Goal: Information Seeking & Learning: Learn about a topic

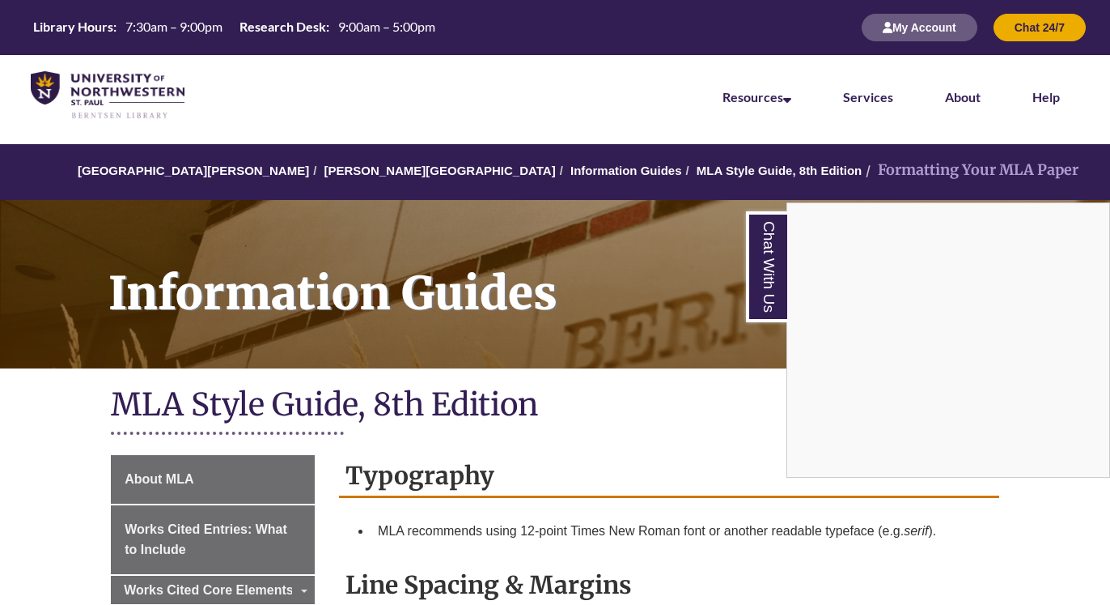
scroll to position [165, 0]
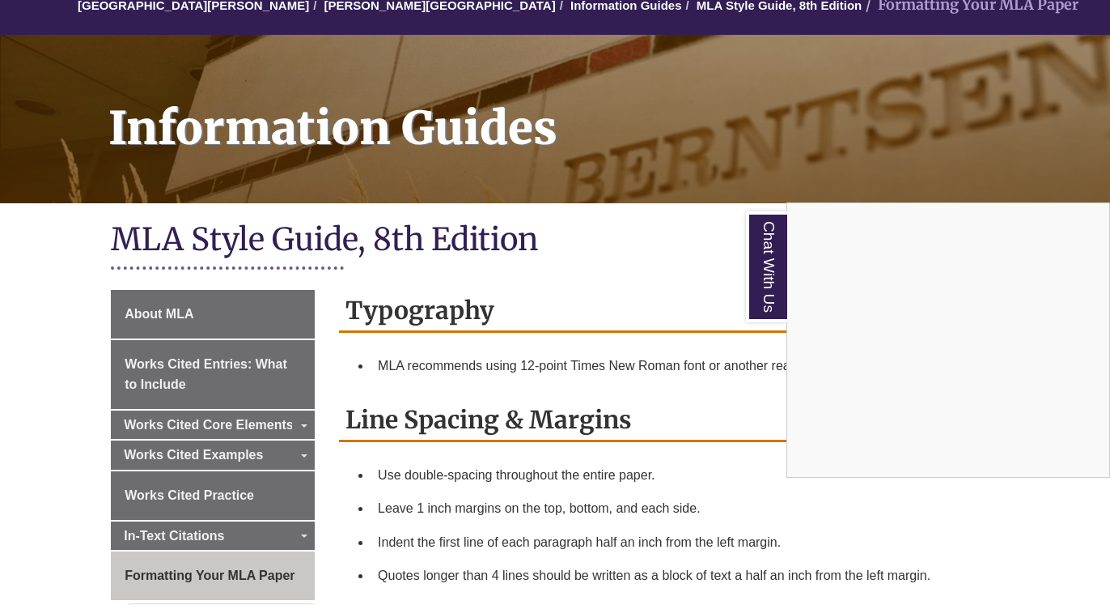
click at [54, 278] on div "Chat With Us" at bounding box center [555, 302] width 1110 height 605
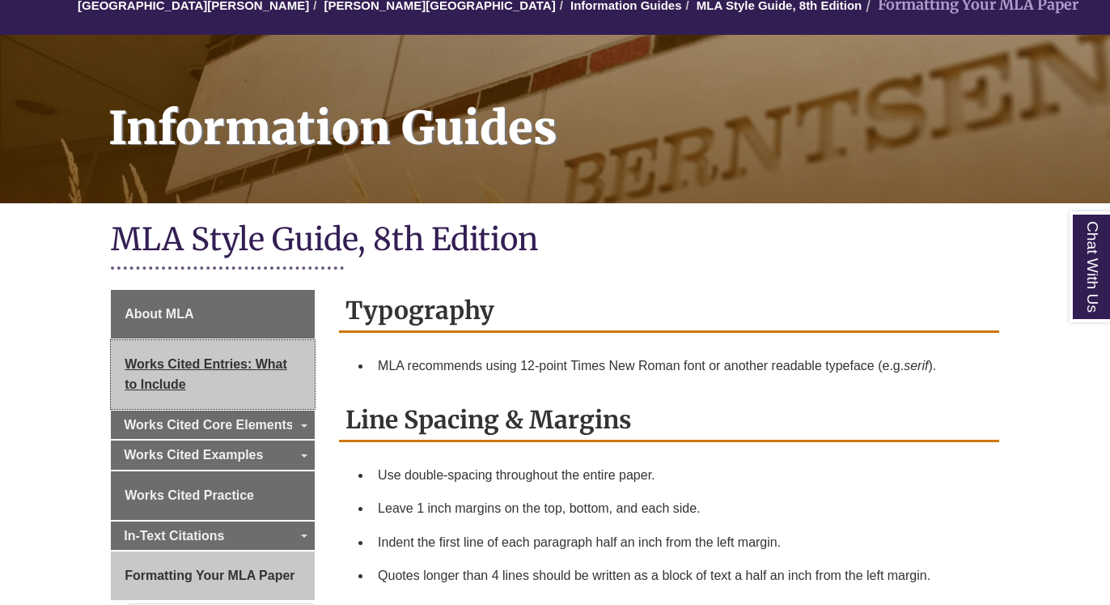
click at [161, 364] on span "Works Cited Entries: What to Include" at bounding box center [206, 374] width 163 height 35
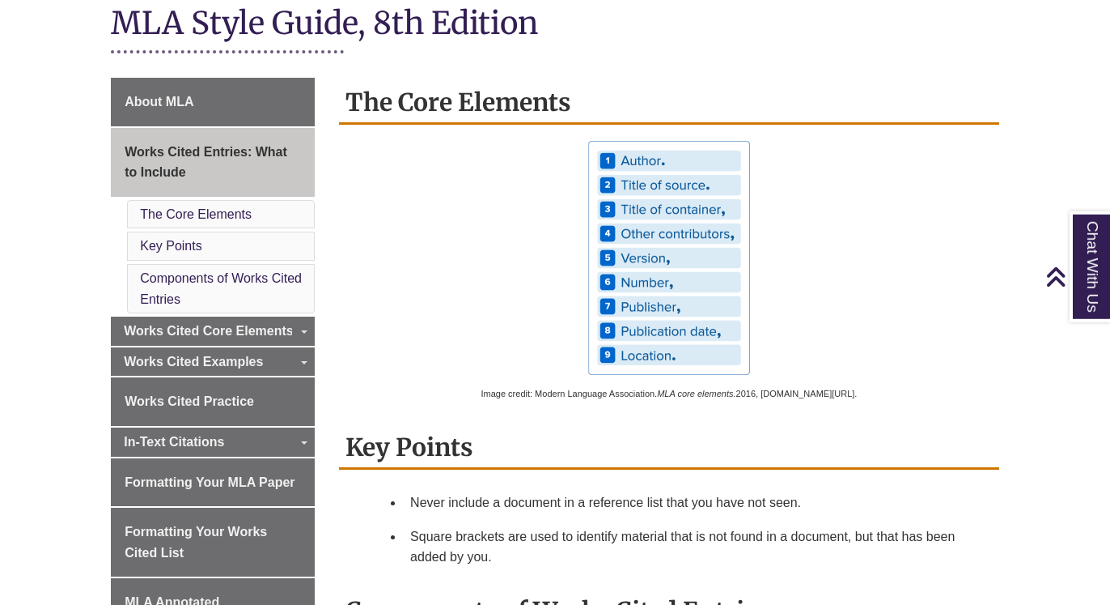
scroll to position [413, 0]
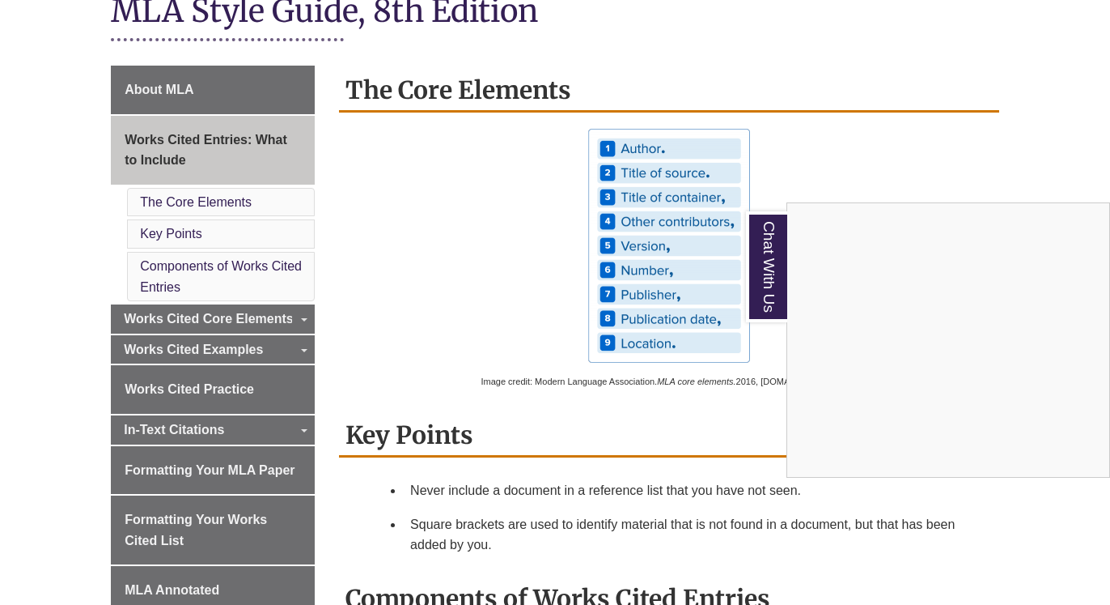
click at [197, 302] on div "Chat With Us" at bounding box center [555, 302] width 1110 height 605
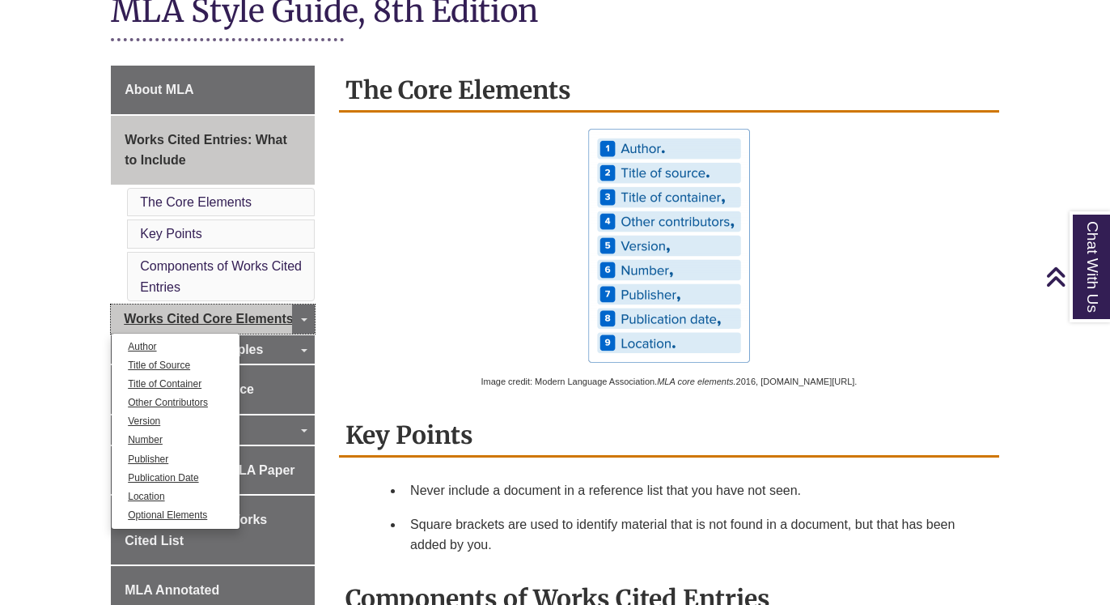
click at [206, 312] on span "Works Cited Core Elements" at bounding box center [209, 319] width 170 height 14
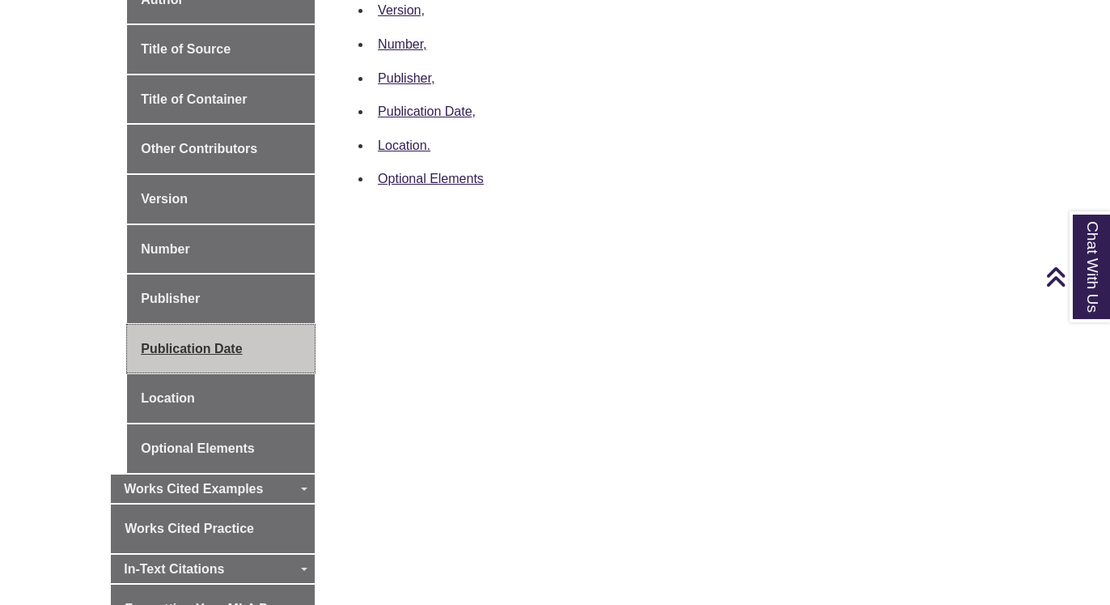
scroll to position [660, 0]
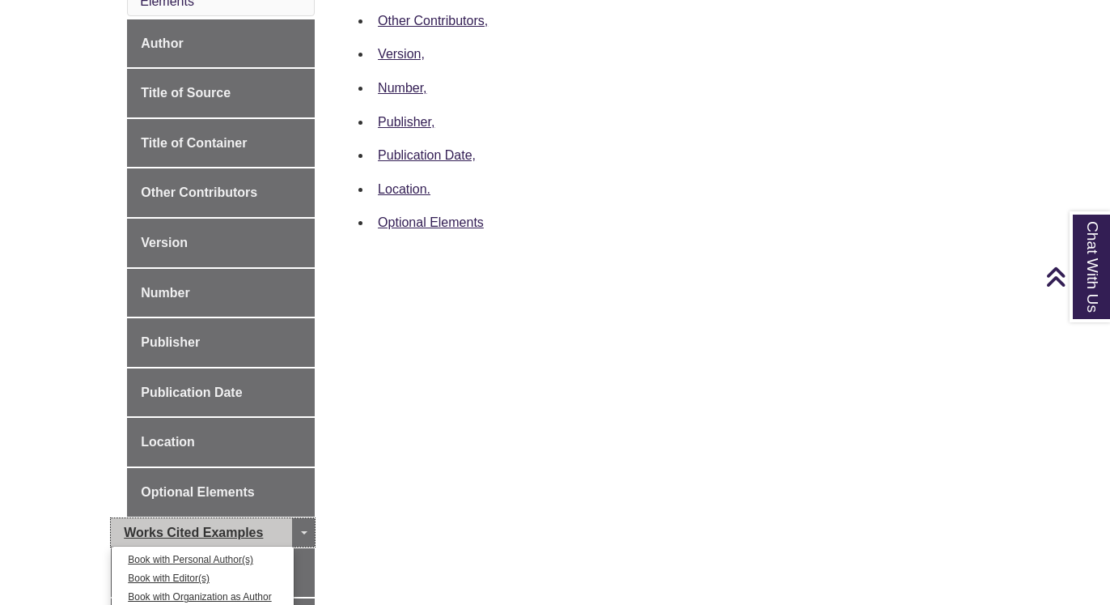
click at [210, 526] on span "Works Cited Examples" at bounding box center [193, 532] width 139 height 14
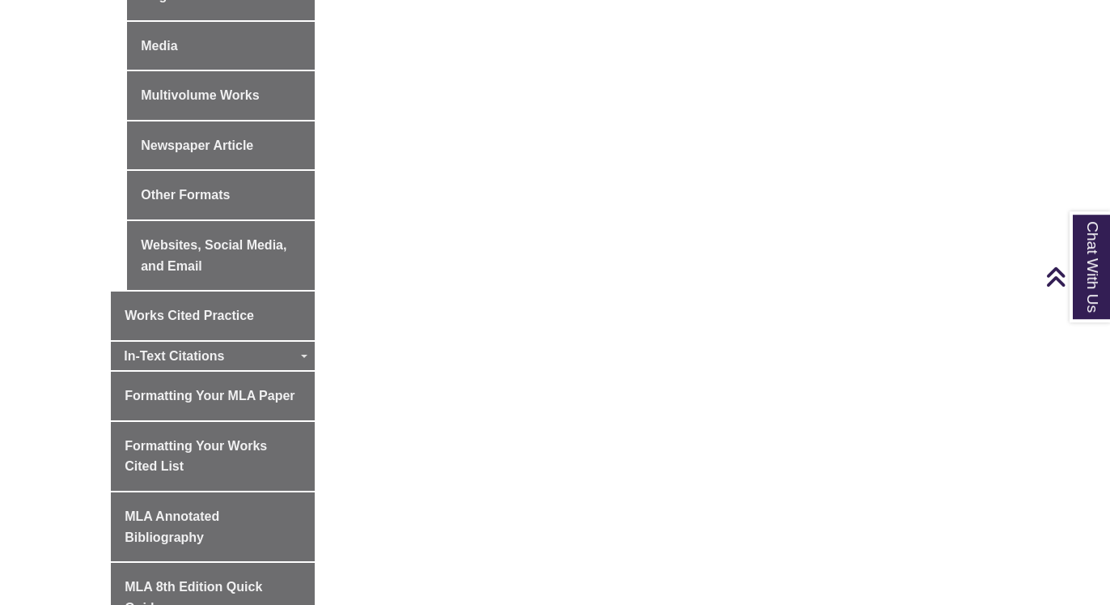
scroll to position [1073, 0]
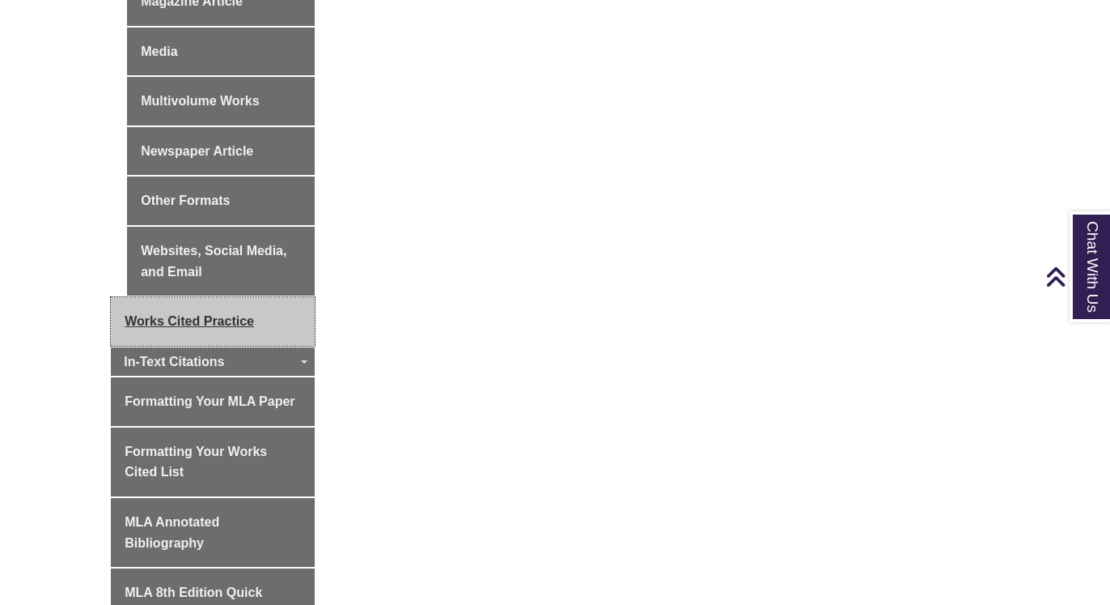
click at [204, 329] on link "Works Cited Practice" at bounding box center [213, 321] width 204 height 49
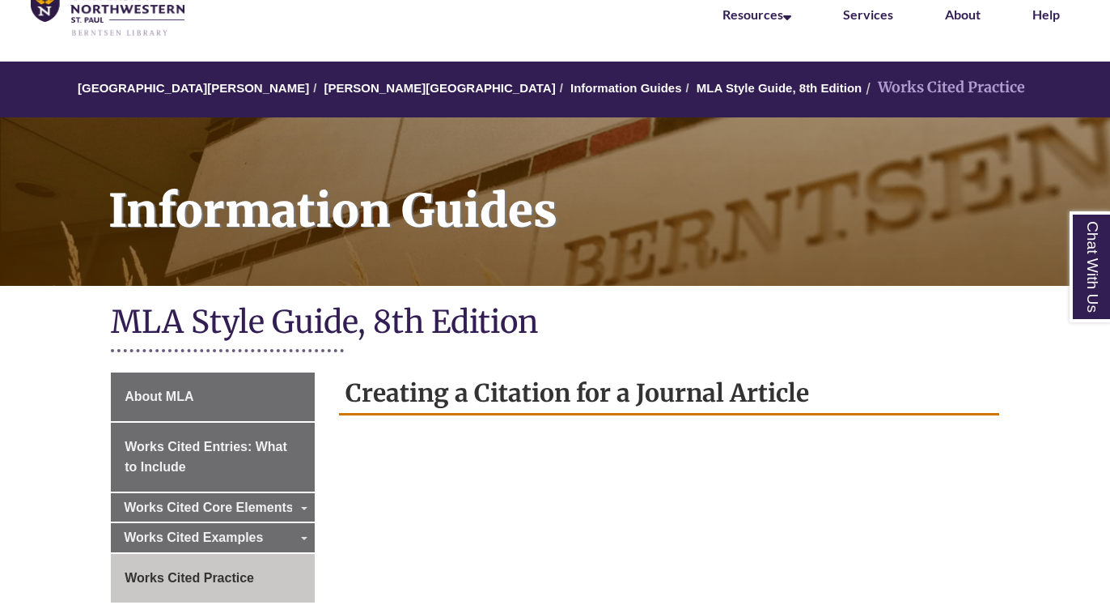
scroll to position [83, 0]
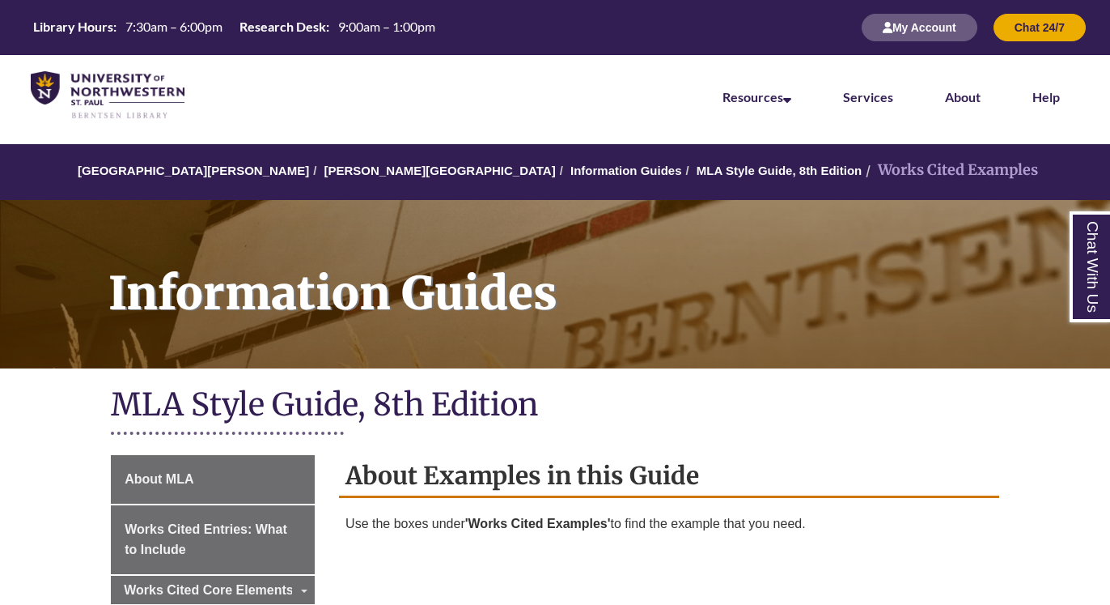
scroll to position [1073, 0]
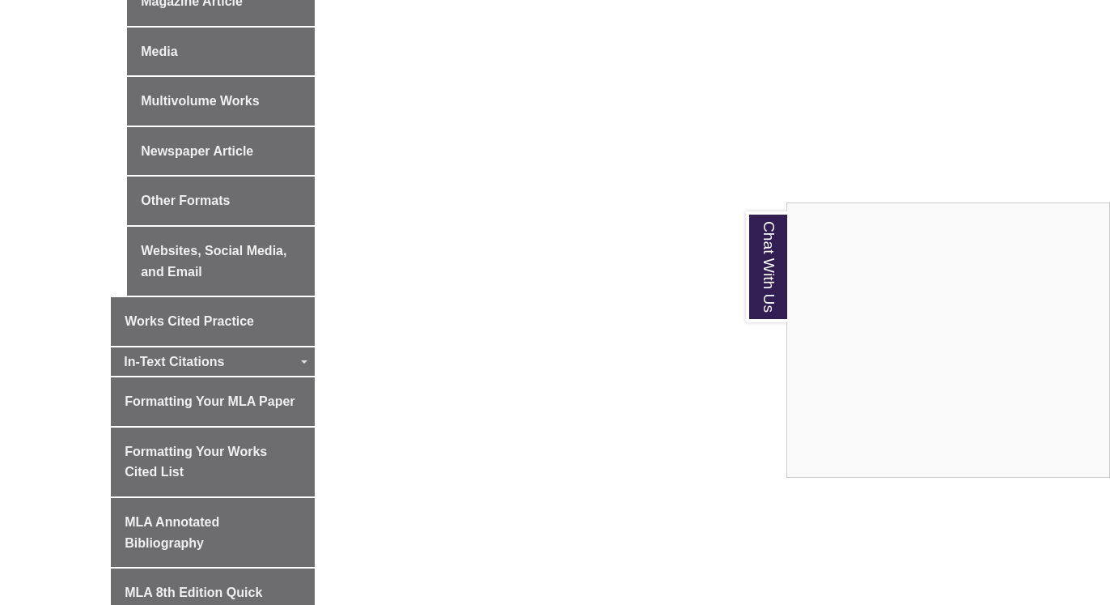
click at [187, 361] on div "Chat With Us" at bounding box center [555, 302] width 1110 height 605
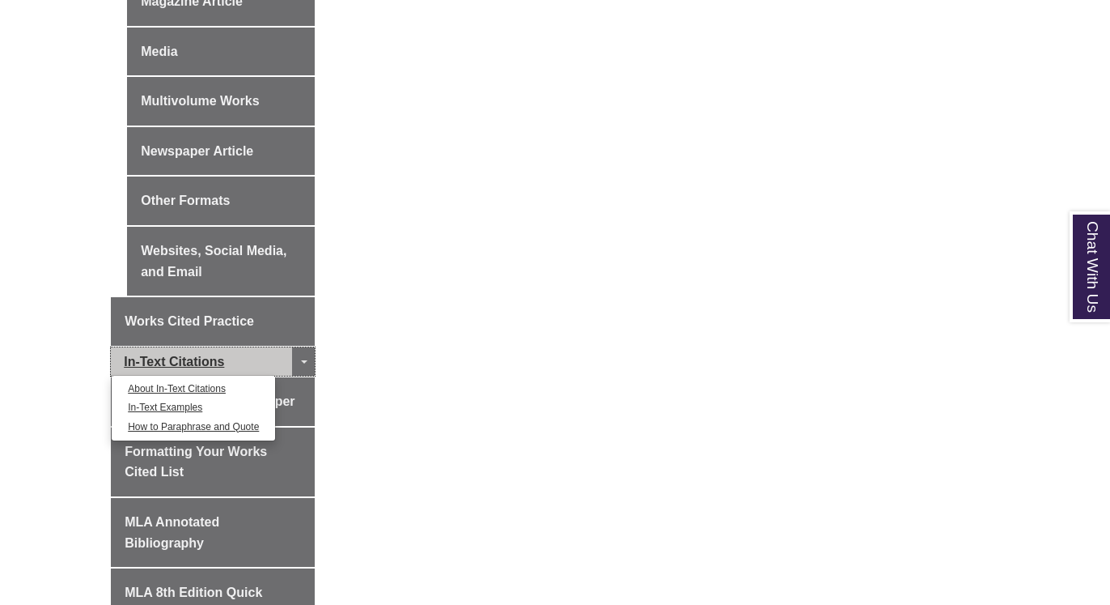
click at [182, 360] on span "In-Text Citations" at bounding box center [174, 361] width 100 height 14
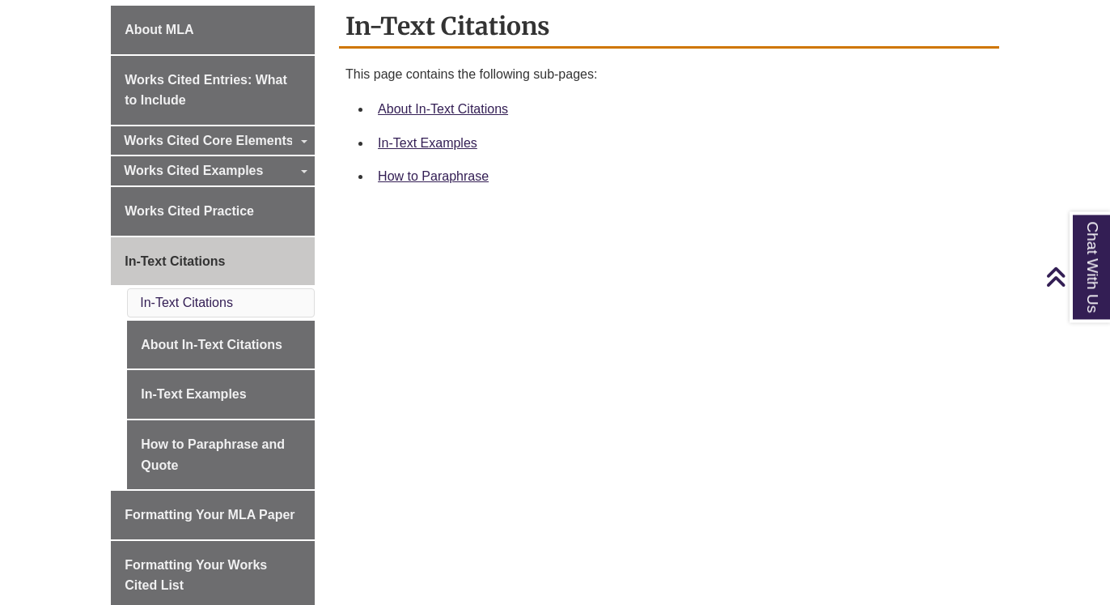
scroll to position [413, 0]
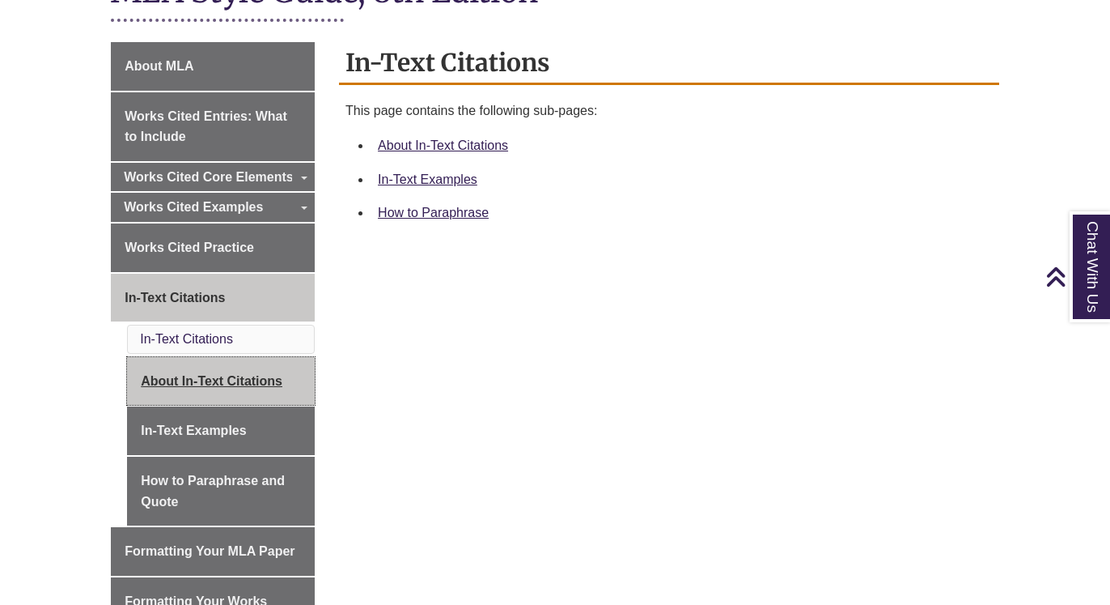
click at [187, 376] on link "About In-Text Citations" at bounding box center [221, 381] width 188 height 49
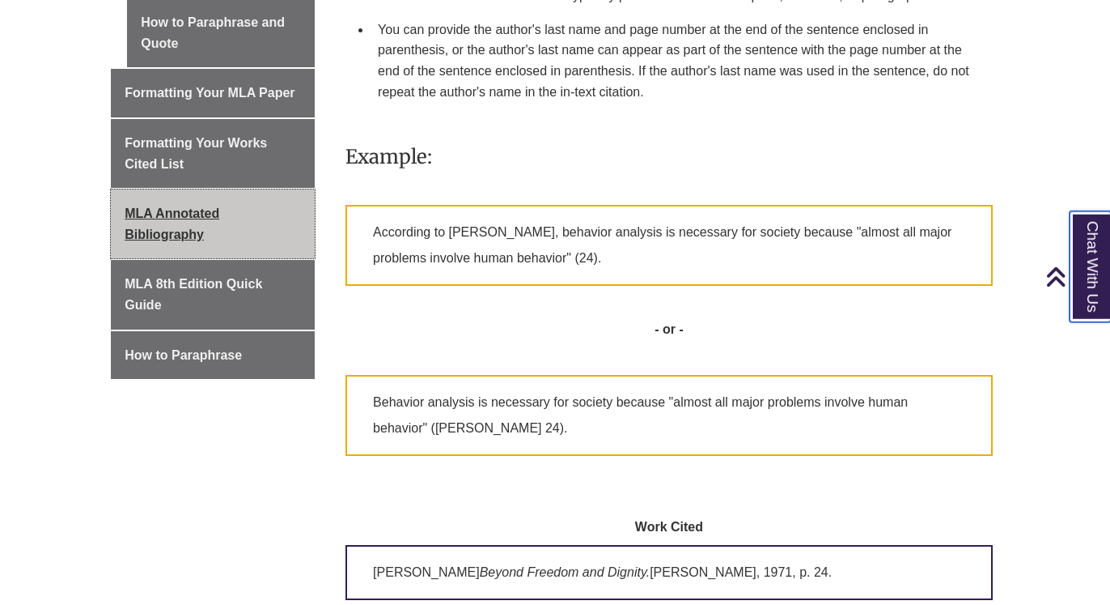
scroll to position [844, 0]
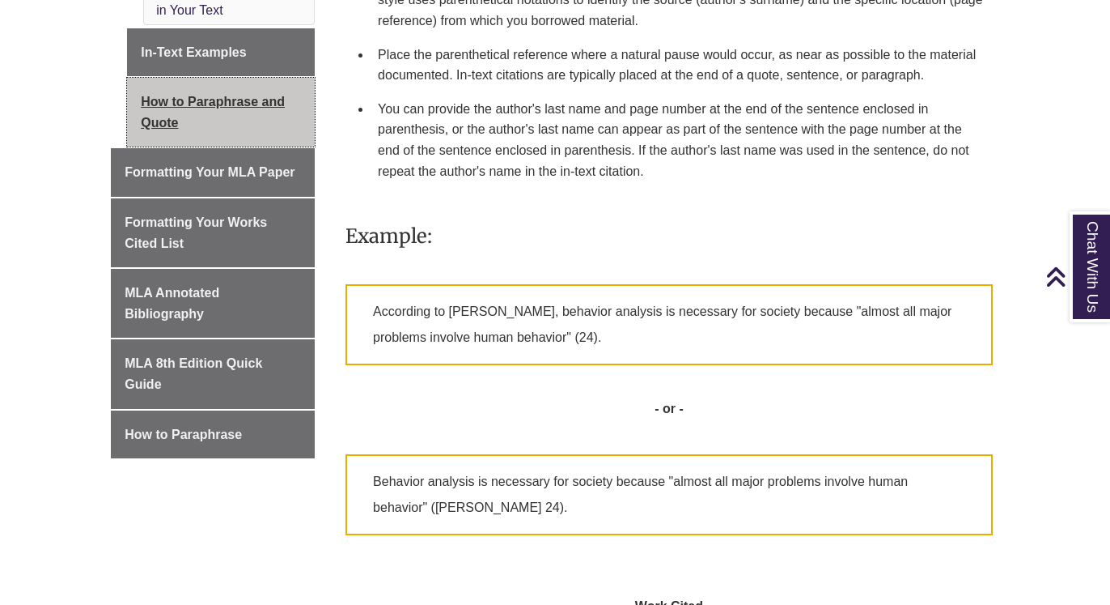
click at [173, 109] on link "How to Paraphrase and Quote" at bounding box center [221, 112] width 188 height 69
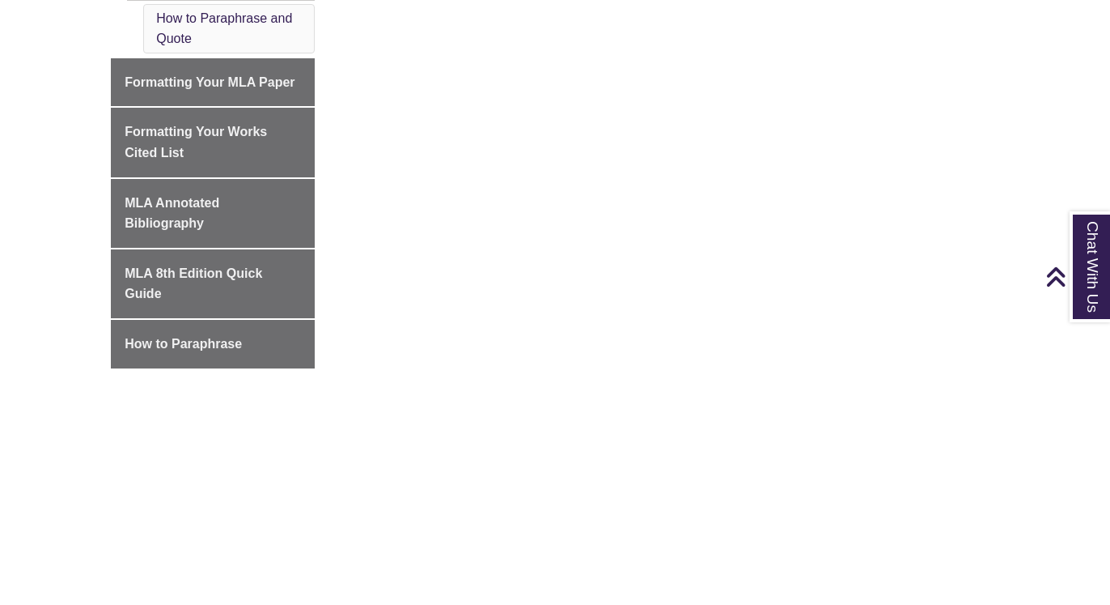
scroll to position [861, 0]
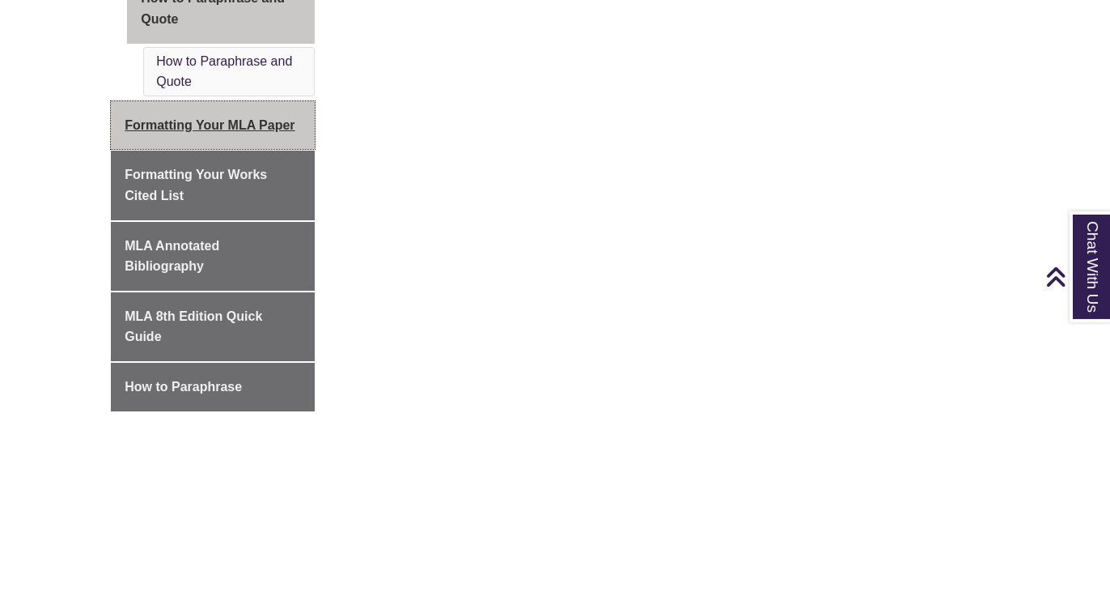
click at [240, 122] on span "Formatting Your MLA Paper" at bounding box center [210, 125] width 170 height 14
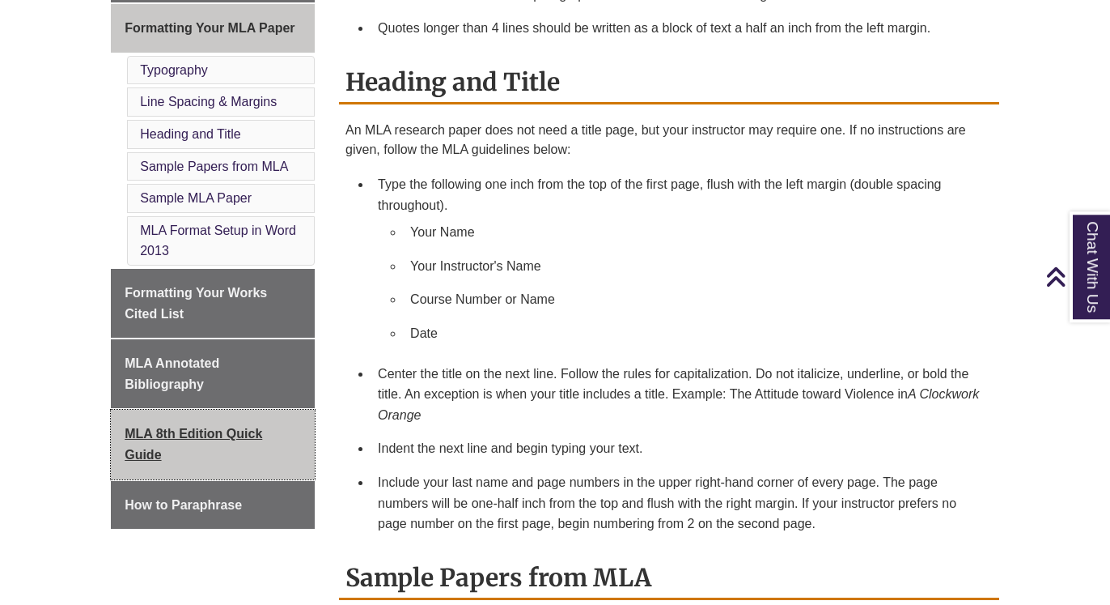
scroll to position [743, 0]
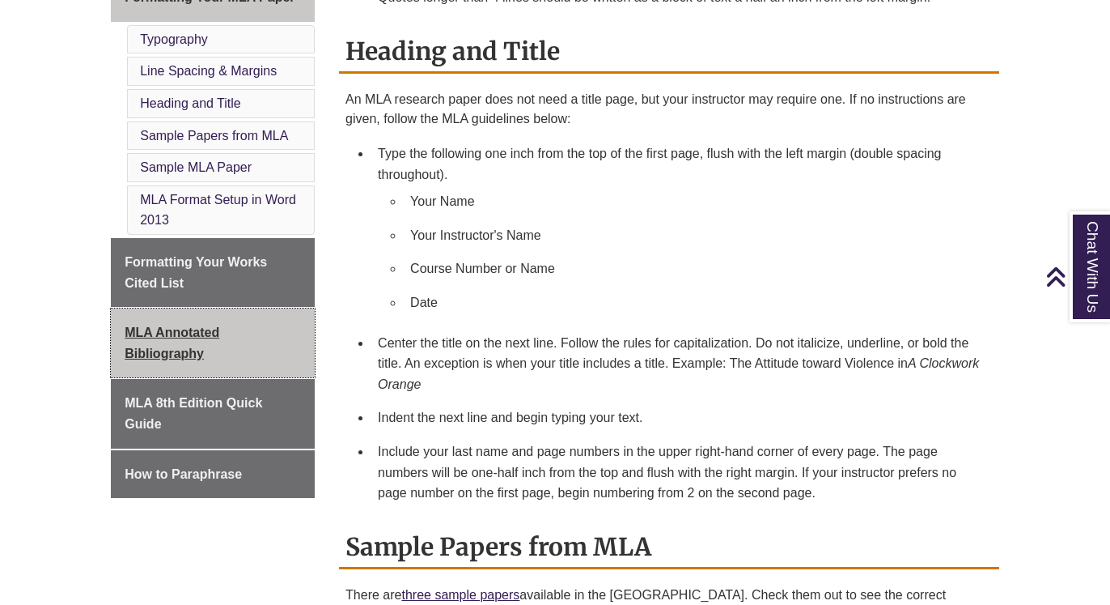
click at [168, 339] on span "MLA Annotated Bibliography" at bounding box center [172, 342] width 95 height 35
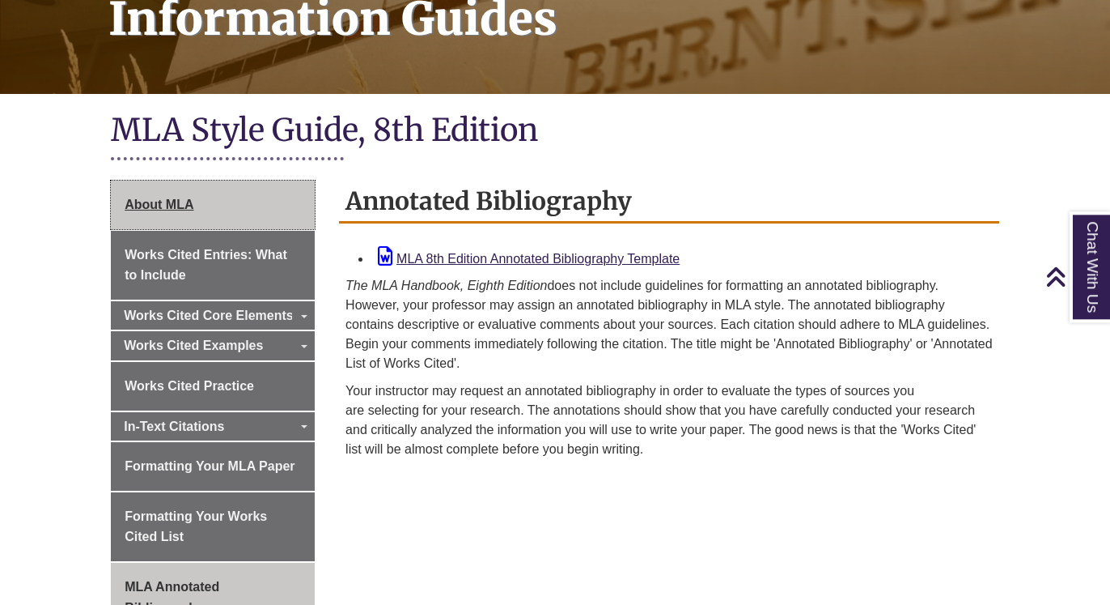
scroll to position [248, 0]
